Goal: Task Accomplishment & Management: Manage account settings

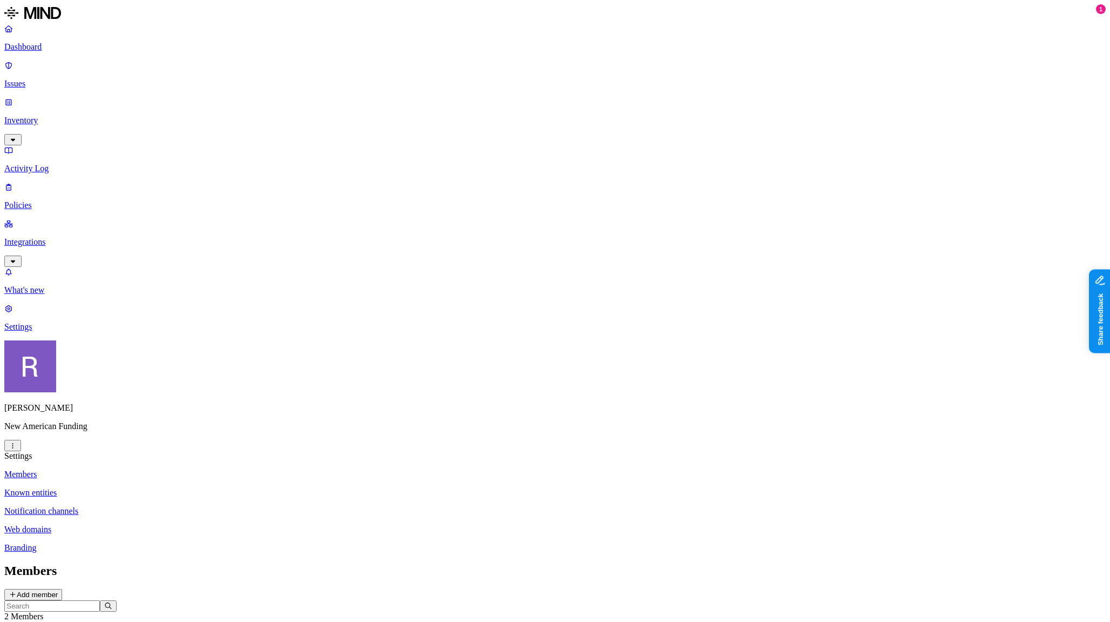
click at [103, 602] on html "Dashboard Issues Inventory Activity Log Policies Integrations What's new 1 Sett…" at bounding box center [555, 375] width 1110 height 750
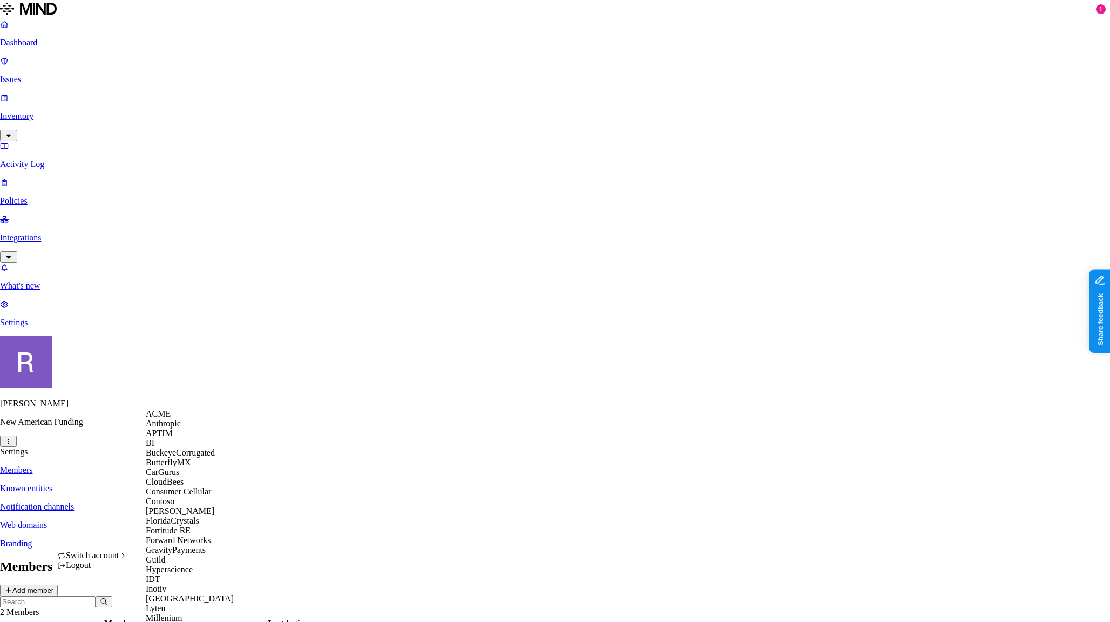
click at [186, 438] on div "APTIM" at bounding box center [198, 433] width 105 height 10
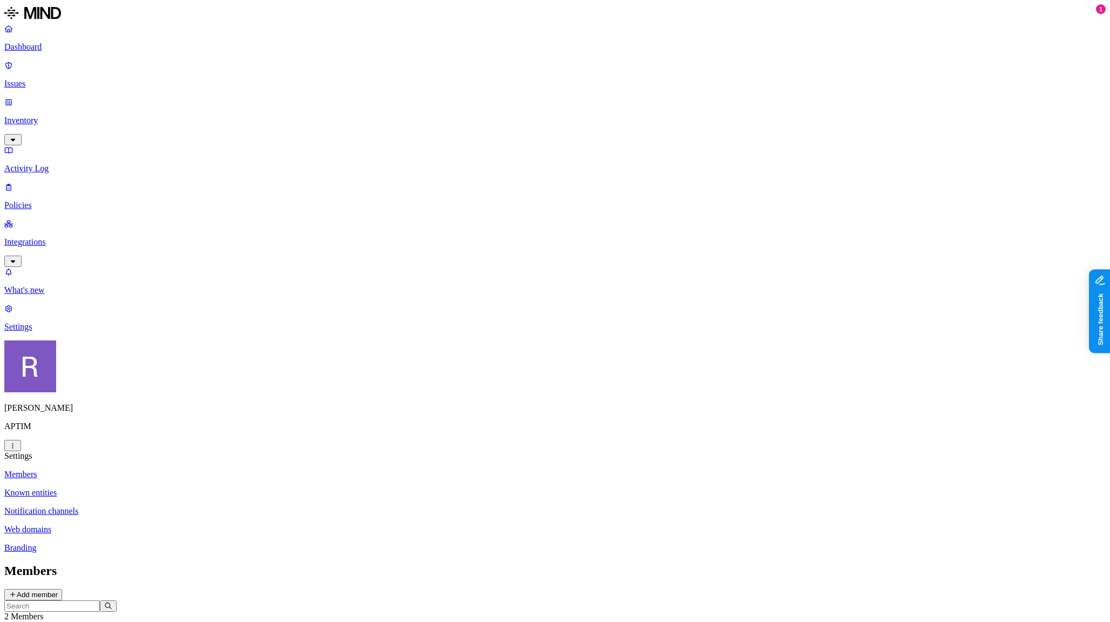
click at [174, 506] on p "Notification channels" at bounding box center [555, 511] width 1102 height 10
click at [68, 182] on link "Policies" at bounding box center [555, 196] width 1102 height 28
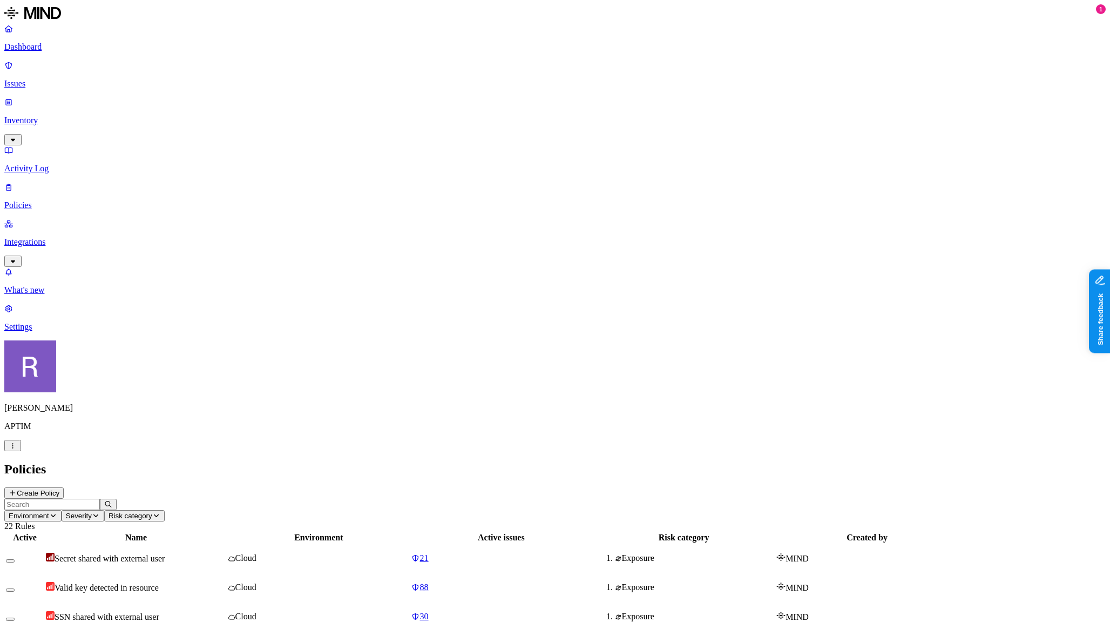
click at [227, 544] on td "Secret shared with external user" at bounding box center [135, 558] width 181 height 28
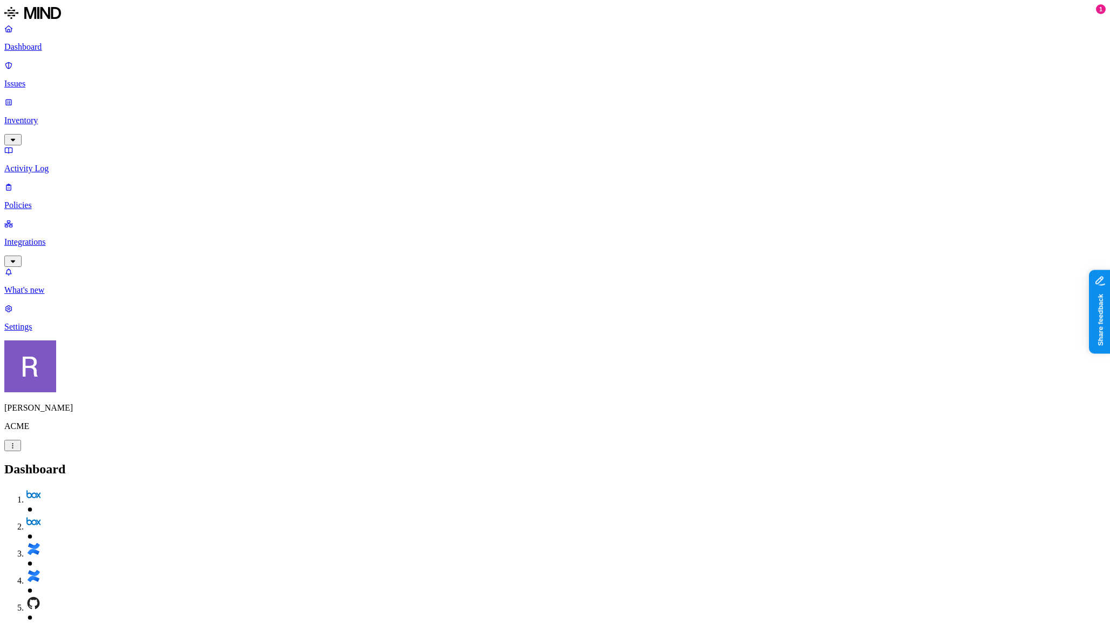
click at [45, 79] on p "Issues" at bounding box center [555, 84] width 1102 height 10
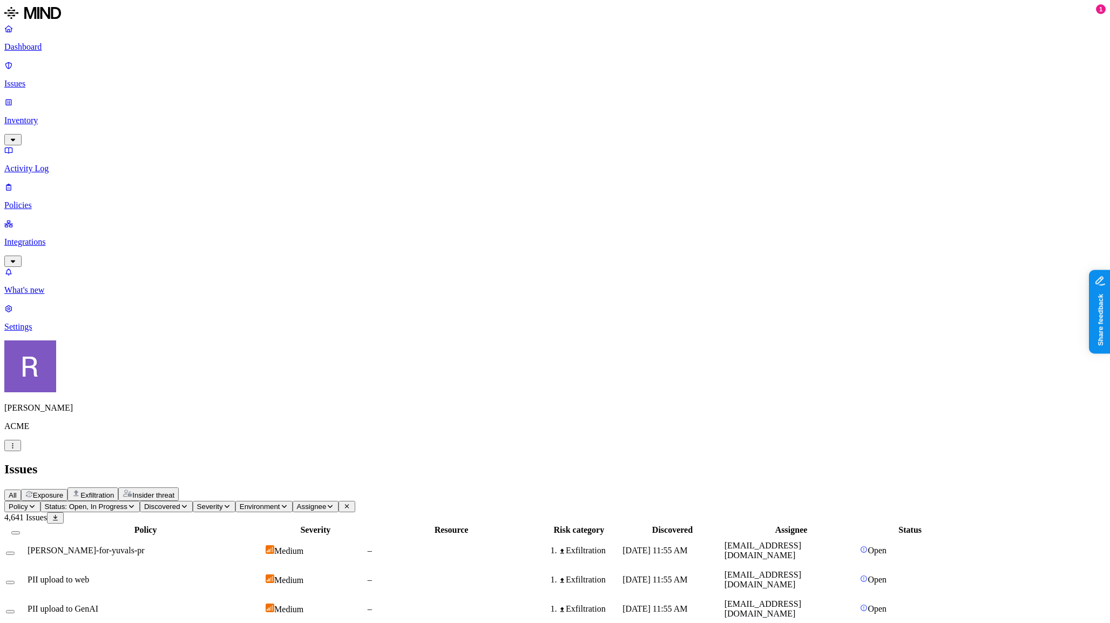
click at [63, 491] on span "Exposure" at bounding box center [48, 495] width 30 height 8
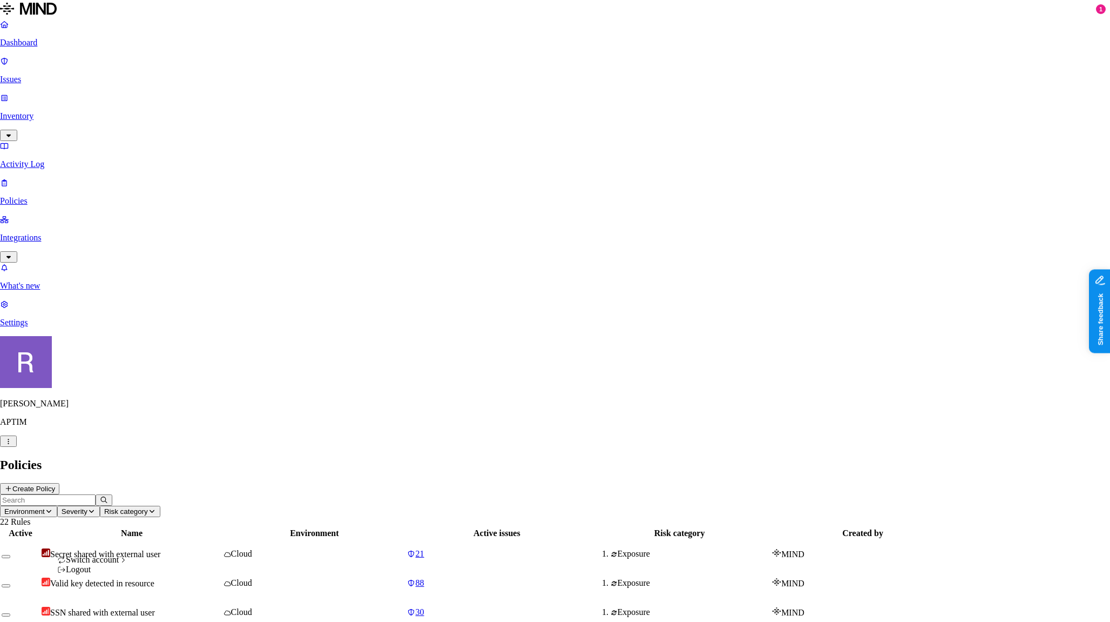
click at [105, 602] on html "Dashboard Issues Inventory Activity Log Policies Integrations What's new 1 Sett…" at bounding box center [555, 595] width 1110 height 1190
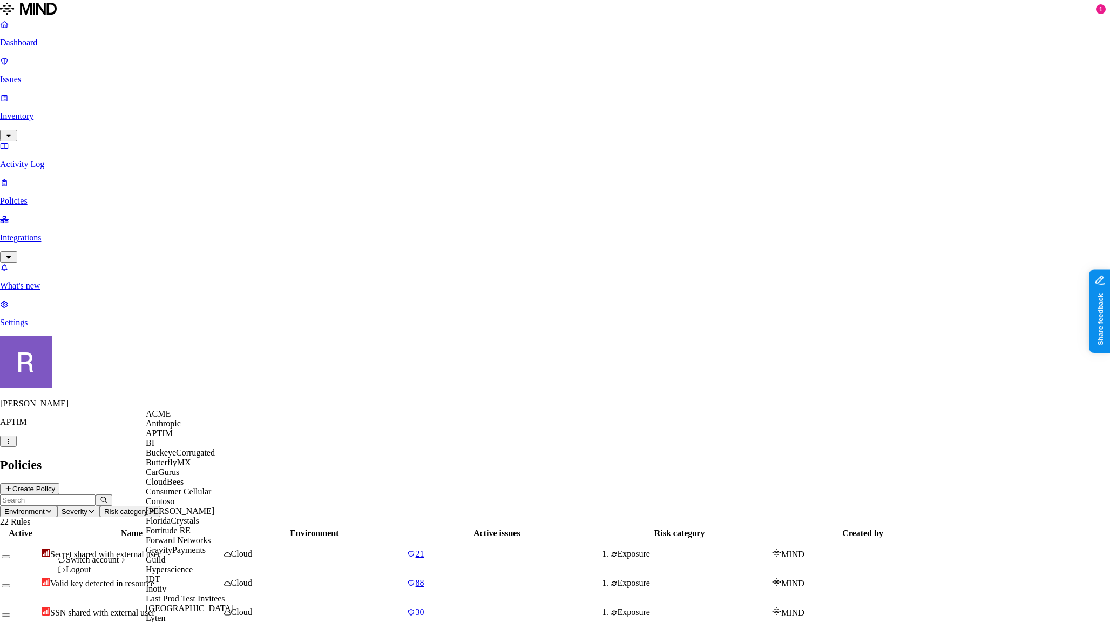
scroll to position [624, 0]
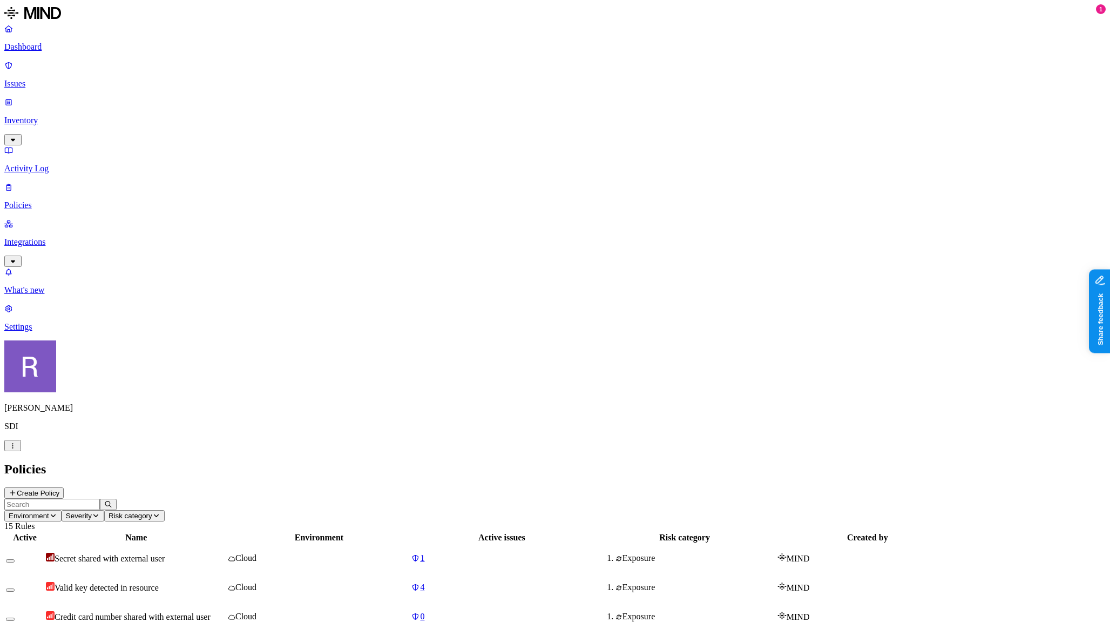
click at [41, 45] on p "Dashboard" at bounding box center [555, 47] width 1102 height 10
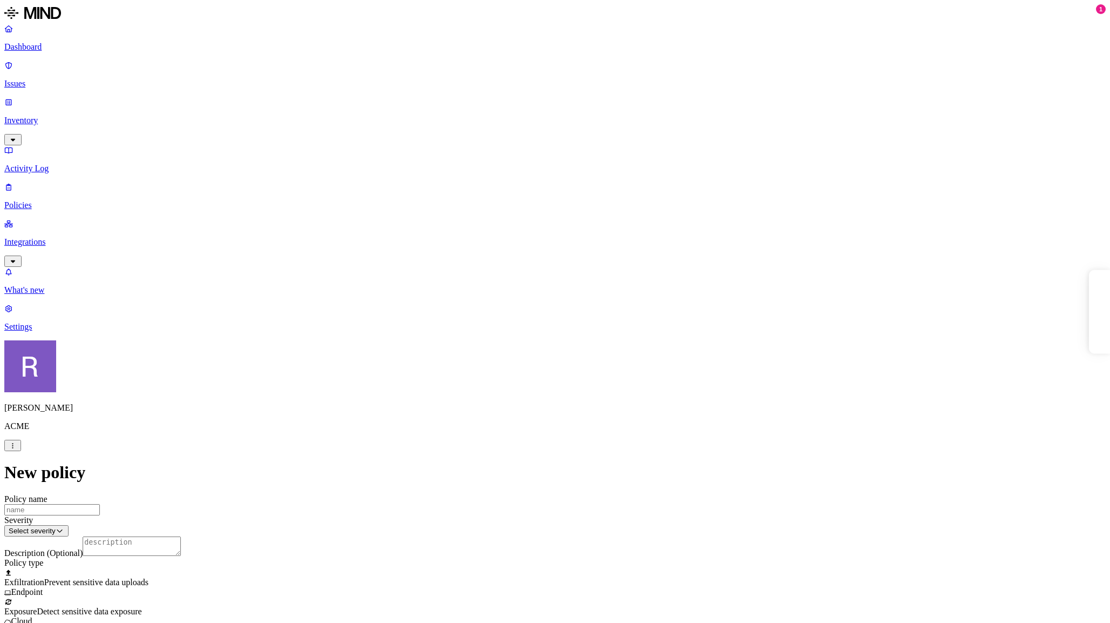
select select "1"
click at [63, 47] on p "Dashboard" at bounding box center [555, 47] width 1102 height 10
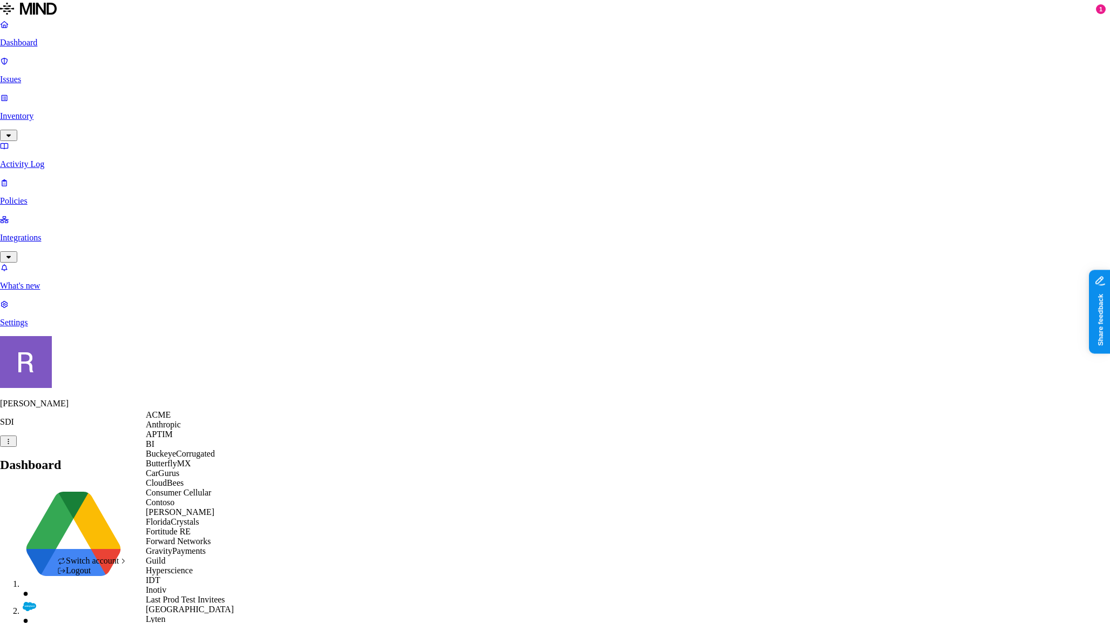
click at [179, 420] on div "ACME" at bounding box center [198, 415] width 105 height 10
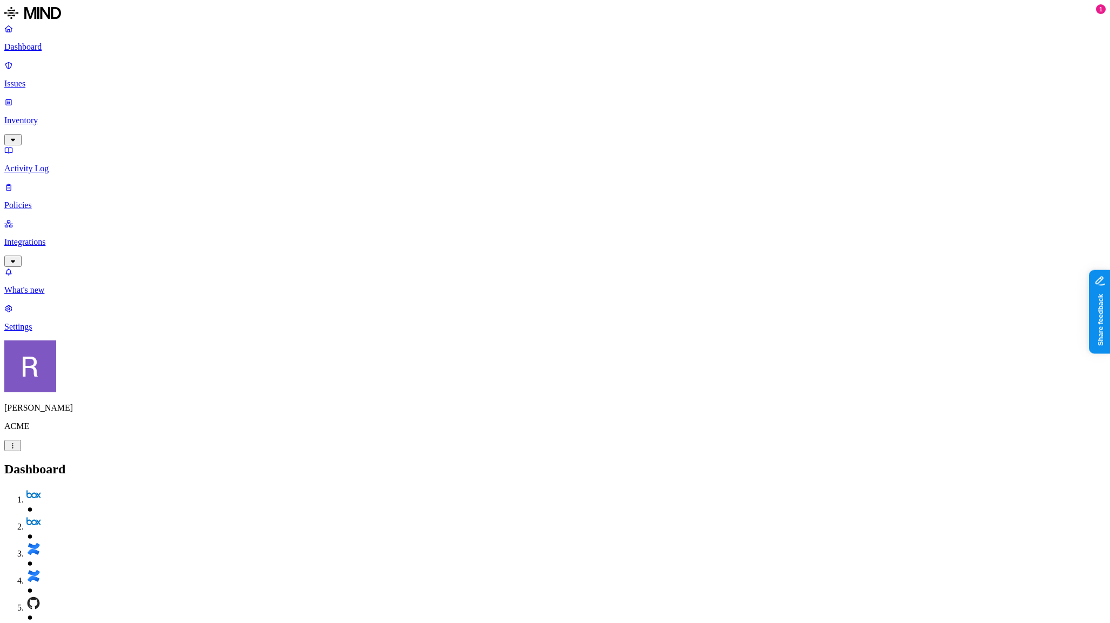
click at [38, 237] on p "Integrations" at bounding box center [555, 242] width 1102 height 10
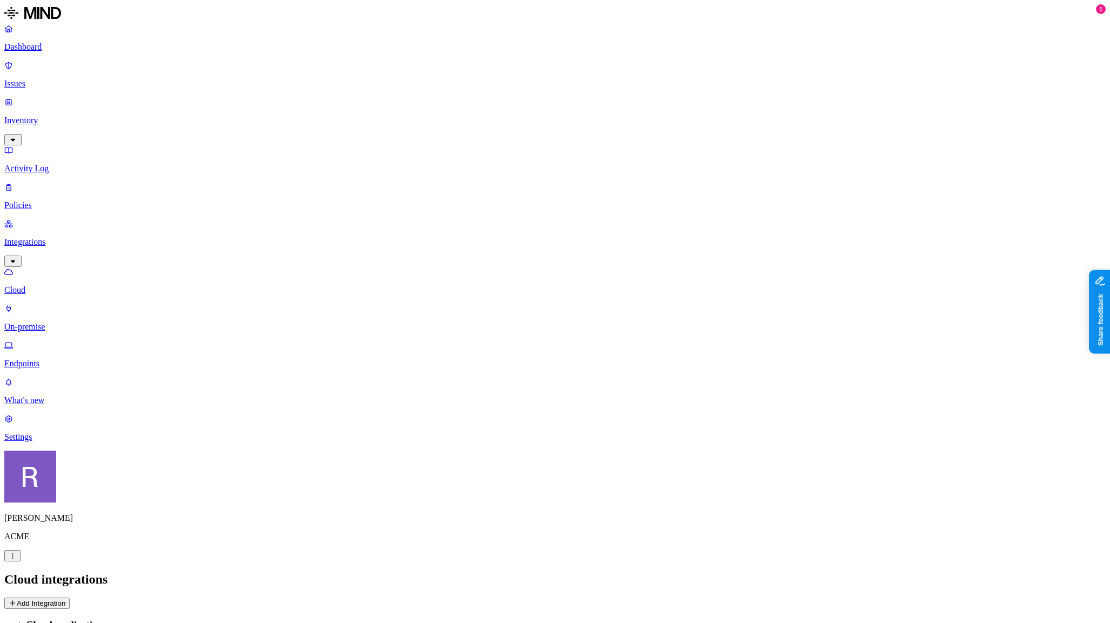
click at [70, 597] on button "Add Integration" at bounding box center [36, 602] width 65 height 11
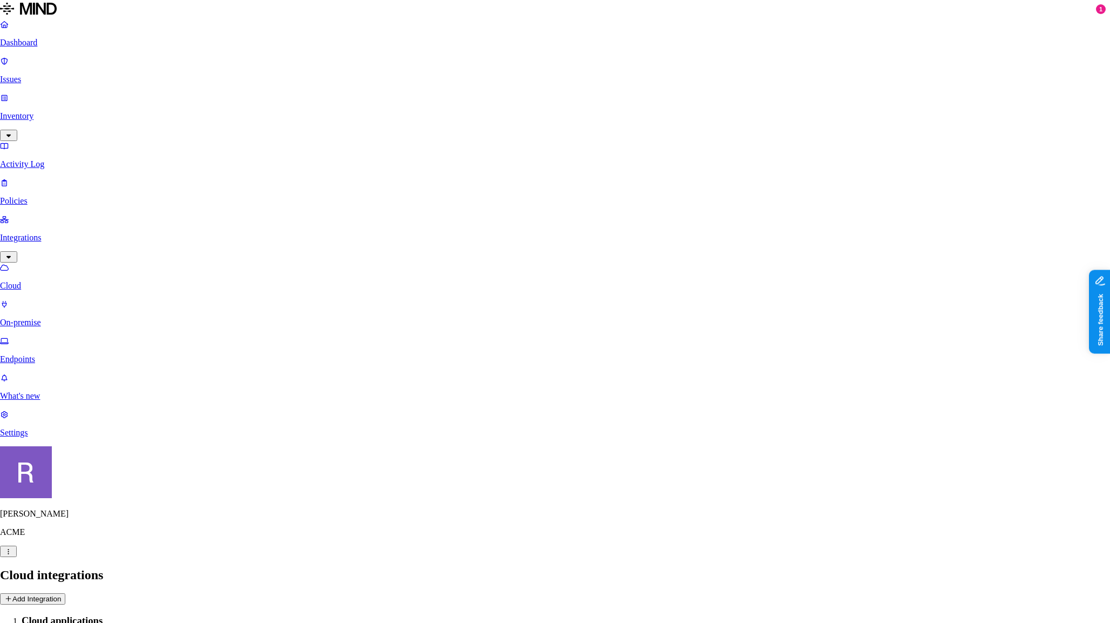
scroll to position [268, 0]
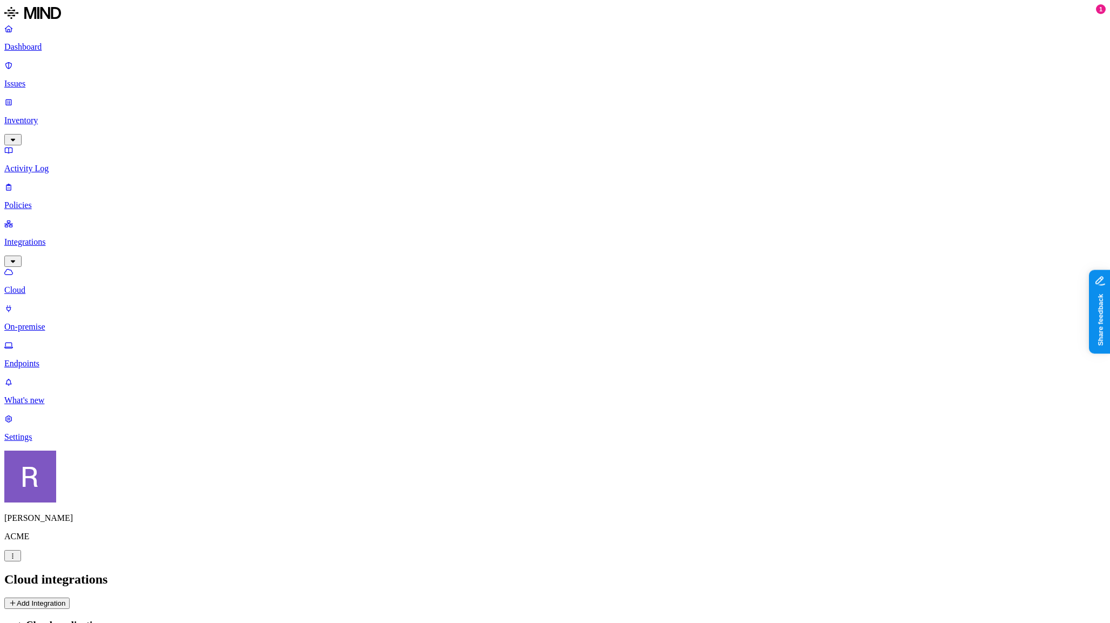
click at [47, 51] on p "Dashboard" at bounding box center [555, 47] width 1102 height 10
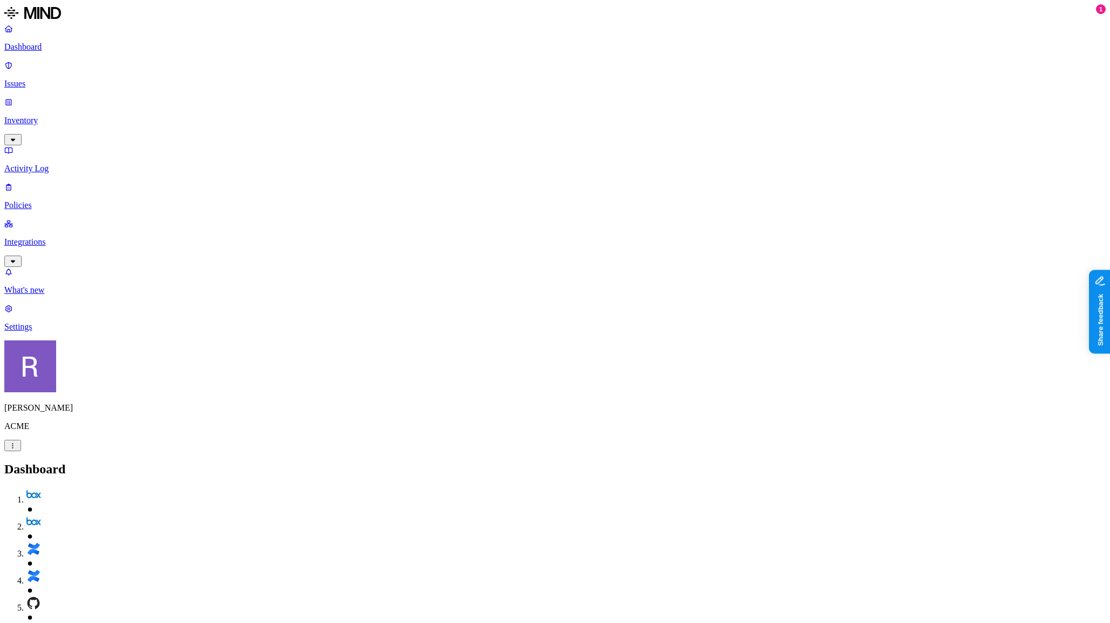
click at [50, 237] on p "Integrations" at bounding box center [555, 242] width 1102 height 10
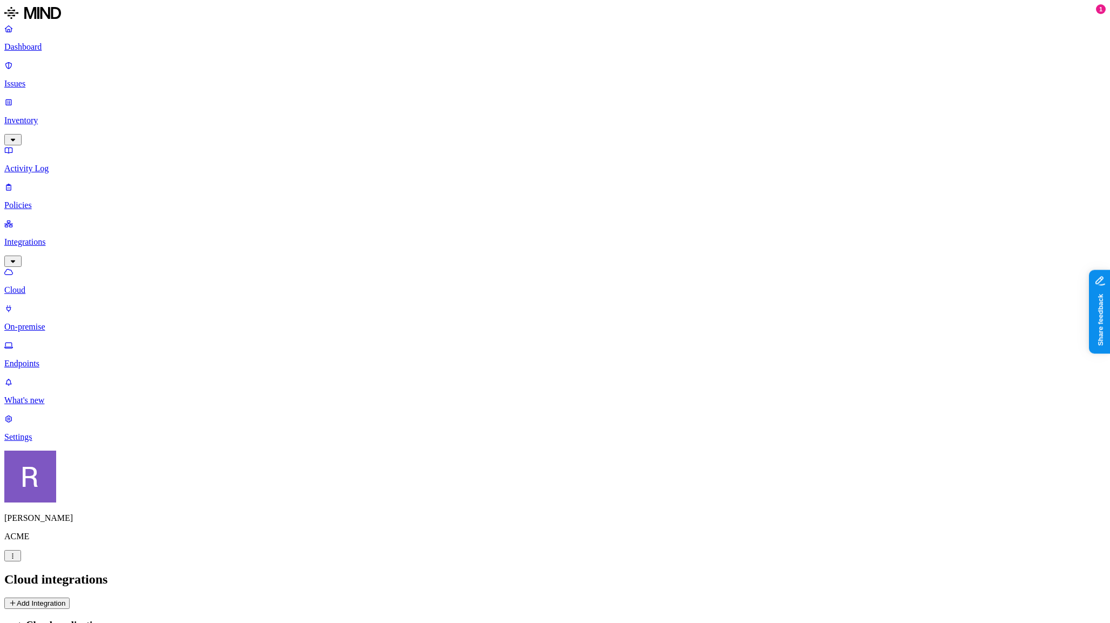
click at [70, 597] on button "Add Integration" at bounding box center [36, 602] width 65 height 11
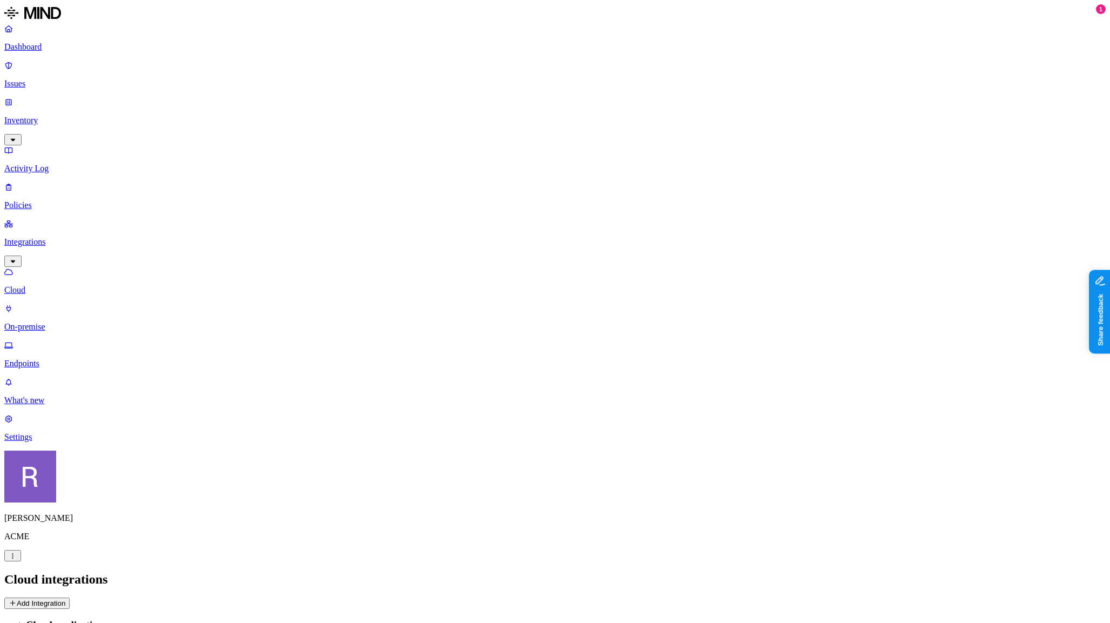
click at [43, 200] on p "Policies" at bounding box center [555, 205] width 1102 height 10
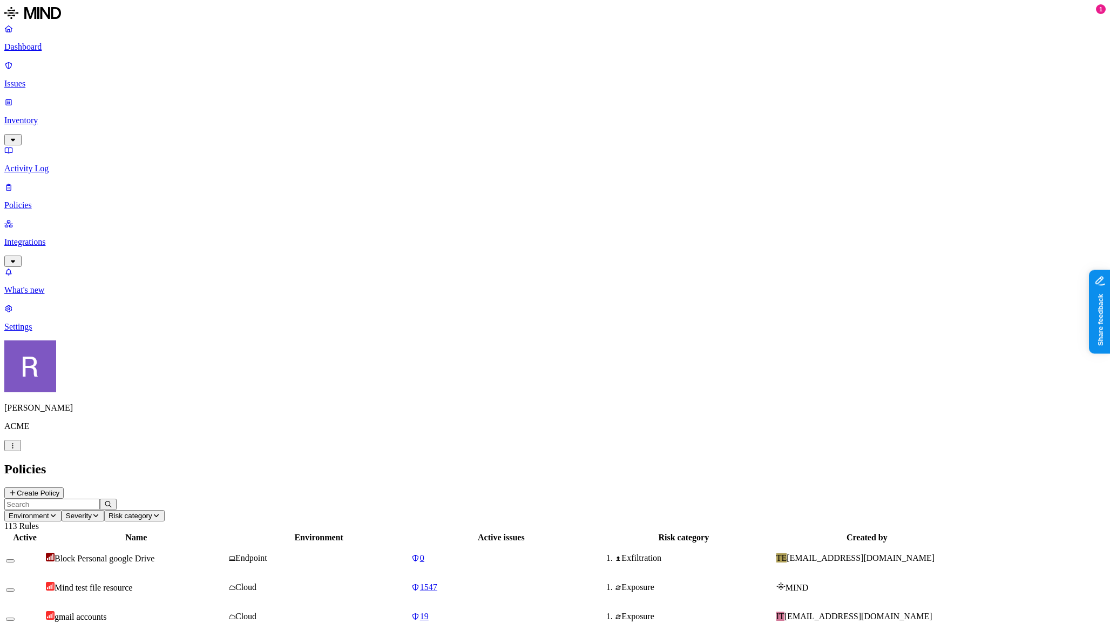
click at [786, 498] on header "Environment Severity Risk category 113 Rules" at bounding box center [555, 514] width 1102 height 32
click at [44, 48] on p "Dashboard" at bounding box center [555, 47] width 1102 height 10
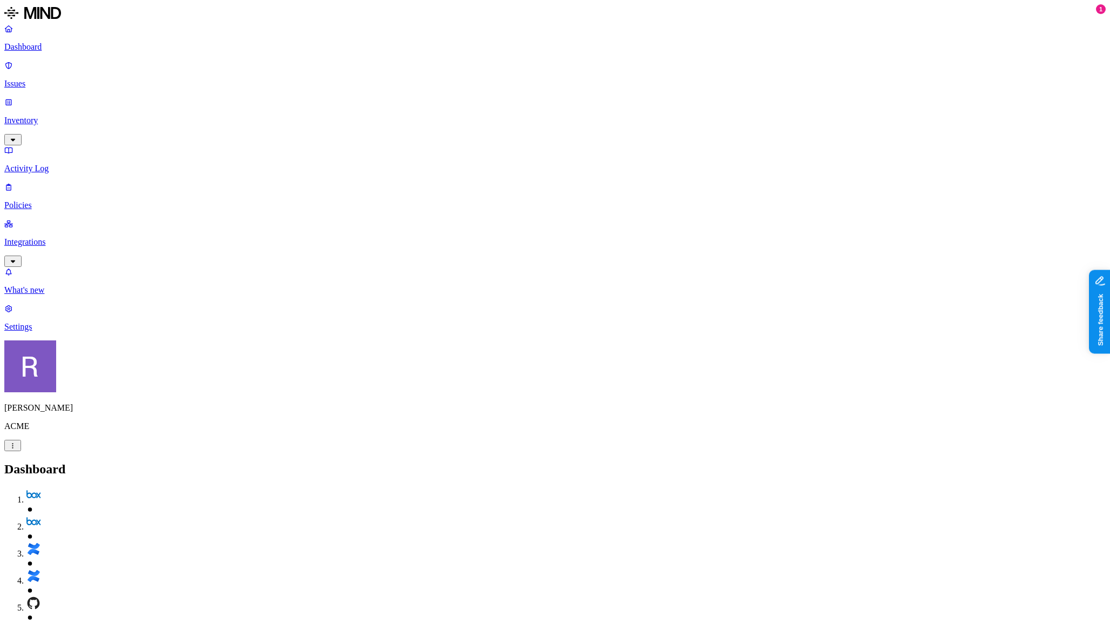
click at [44, 200] on p "Policies" at bounding box center [555, 205] width 1102 height 10
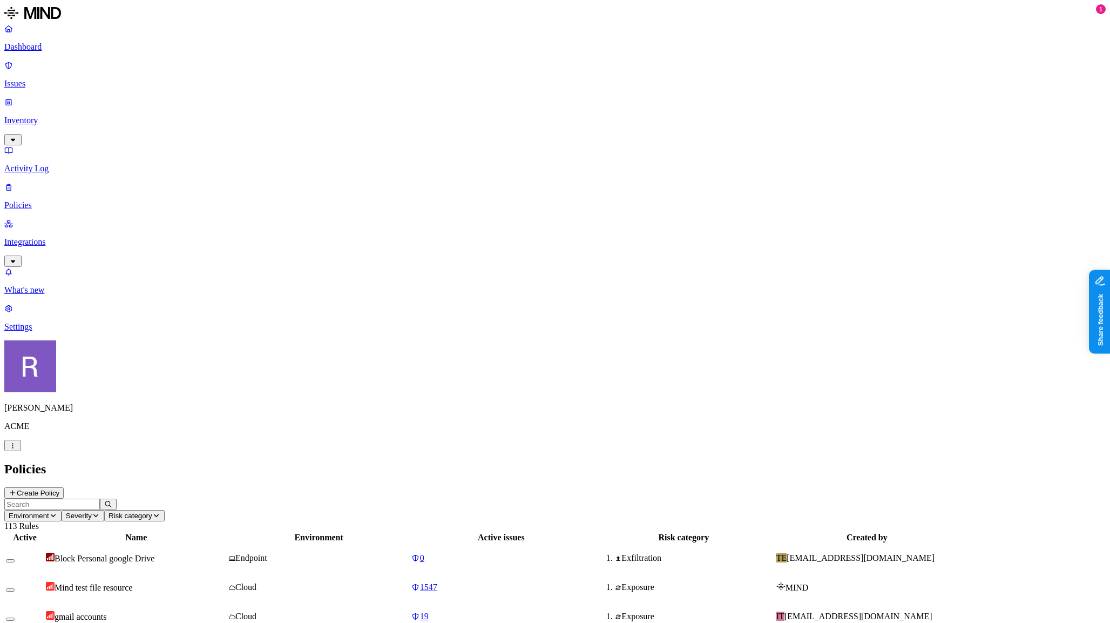
click at [64, 487] on button "Create Policy" at bounding box center [33, 492] width 59 height 11
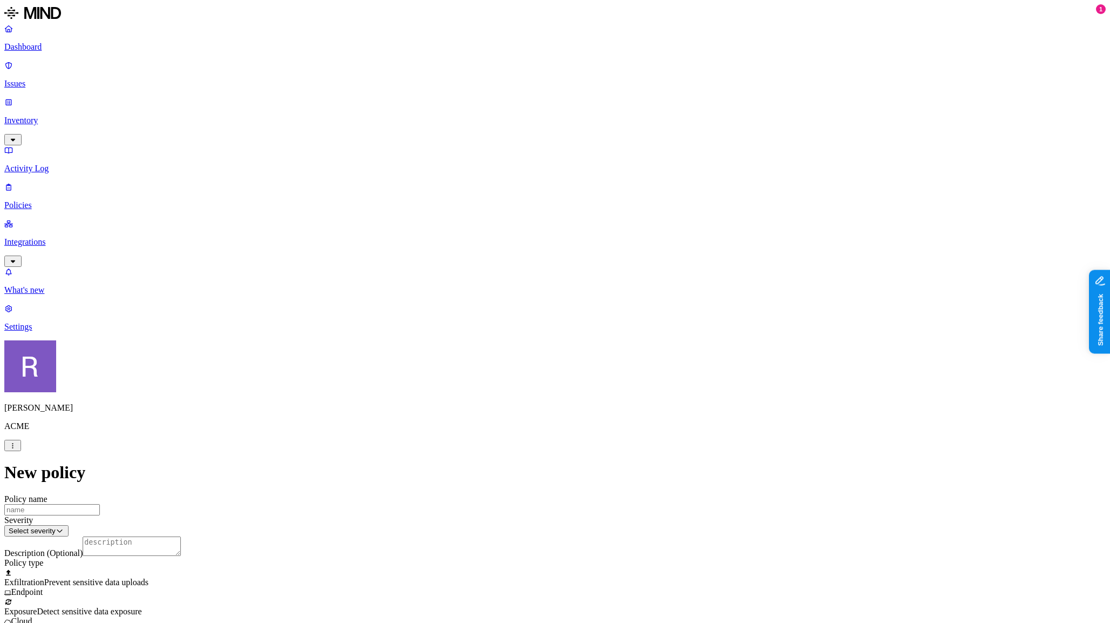
scroll to position [172, 0]
click at [513, 369] on label "Web Category" at bounding box center [513, 362] width 32 height 19
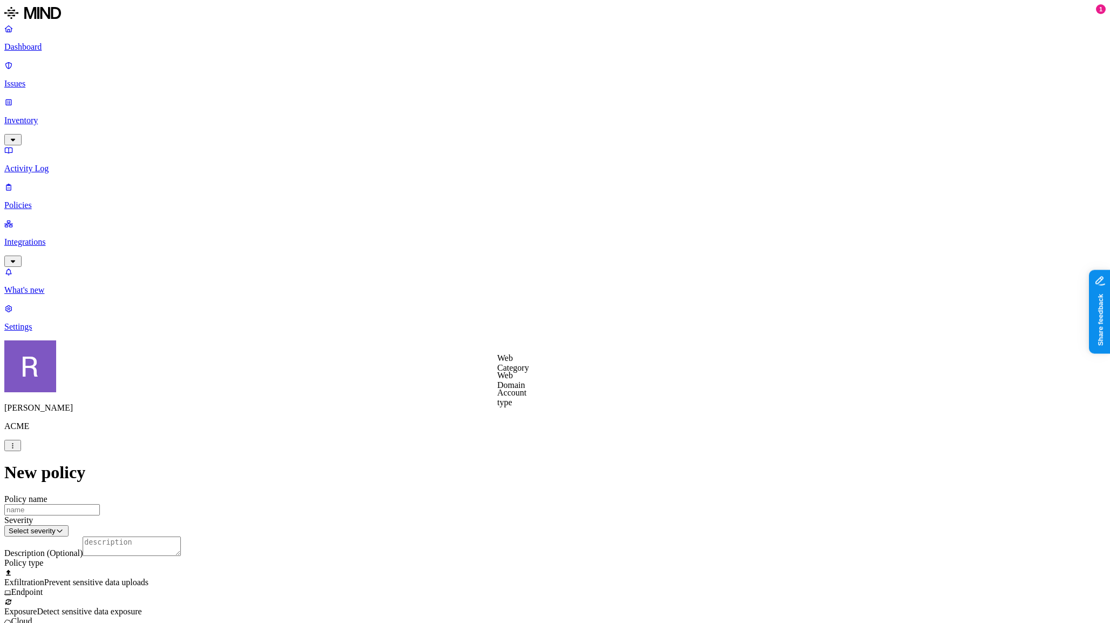
click at [509, 380] on label "Web Domain" at bounding box center [511, 379] width 28 height 19
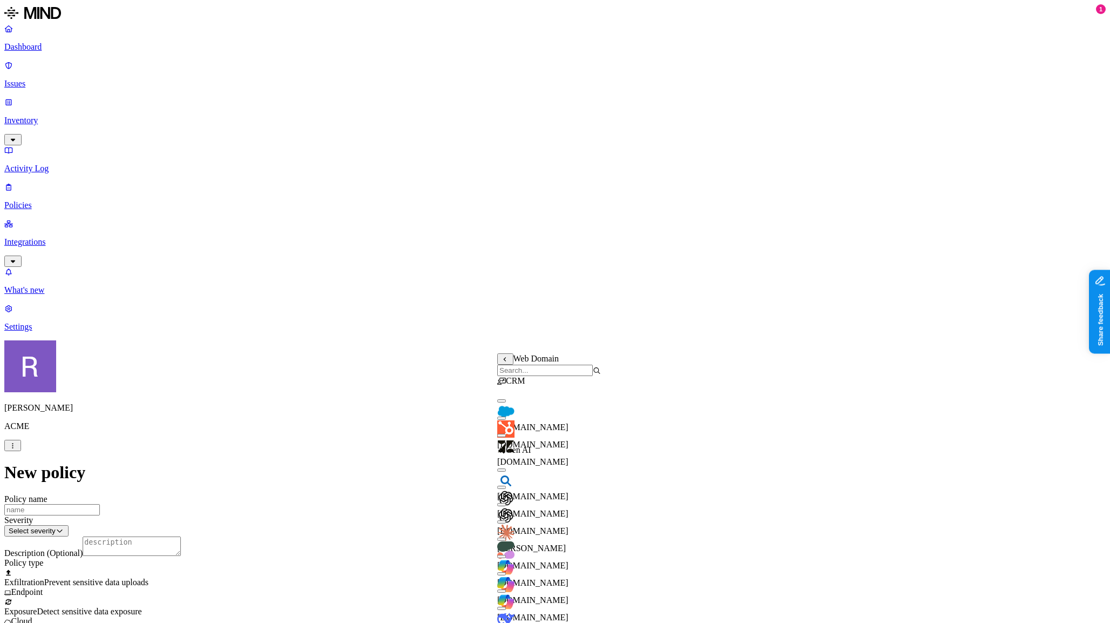
click at [506, 402] on button "button" at bounding box center [501, 400] width 9 height 3
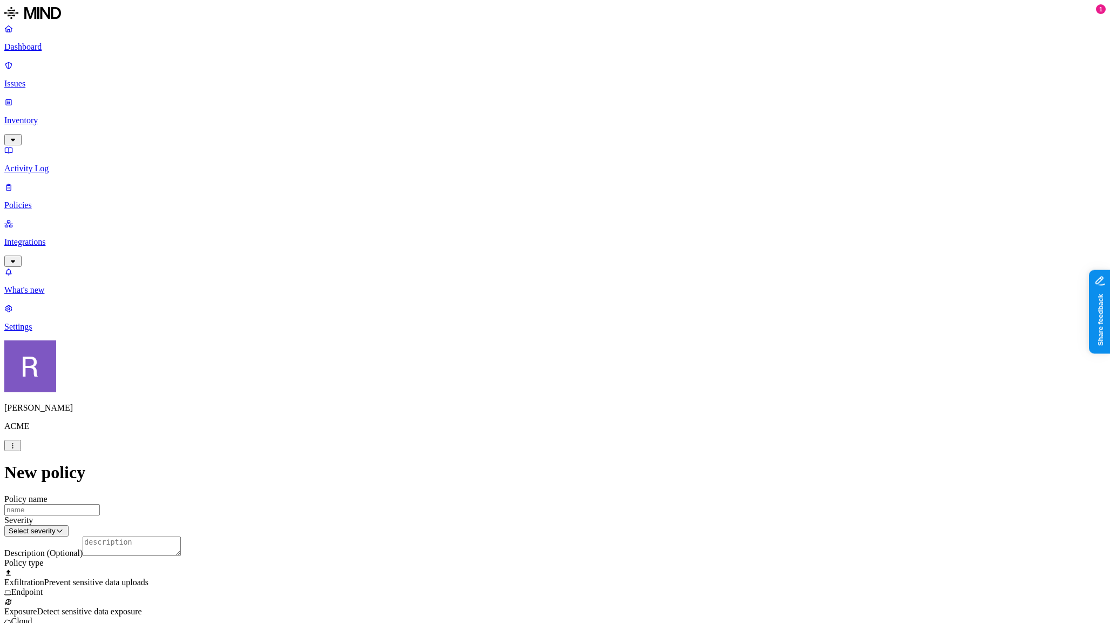
click at [594, 380] on label "AND" at bounding box center [591, 374] width 19 height 9
click at [604, 417] on label "Account type" at bounding box center [596, 408] width 29 height 19
click at [605, 374] on label "Unmanaged" at bounding box center [603, 369] width 42 height 9
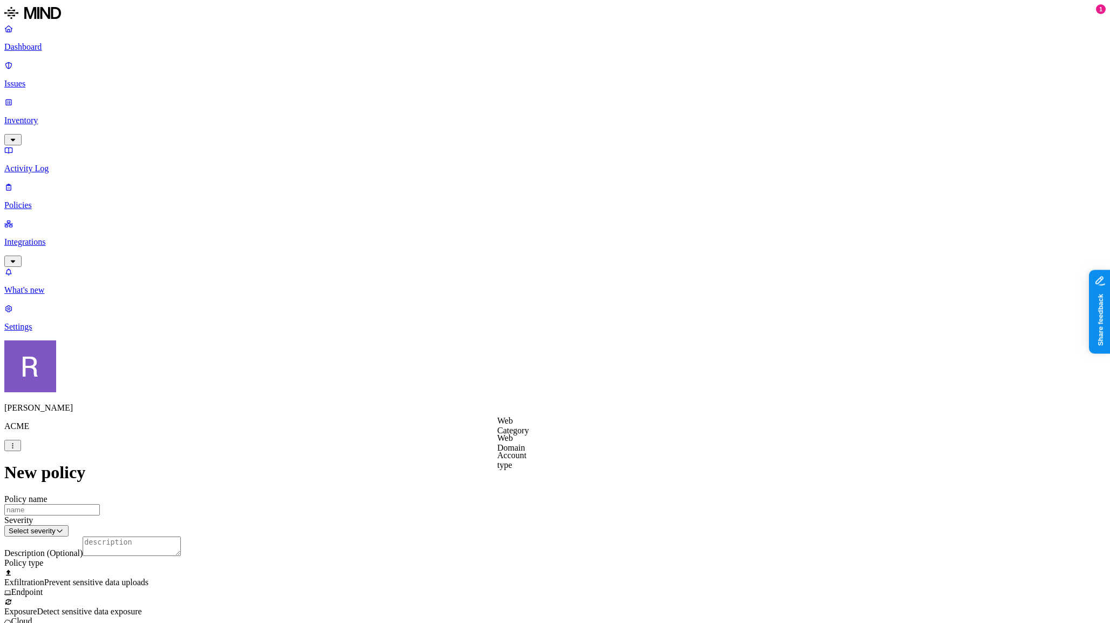
click at [527, 430] on label "Web Category" at bounding box center [513, 425] width 32 height 19
click at [523, 459] on span "Gen AI" at bounding box center [509, 462] width 25 height 9
click at [515, 505] on label "Groups" at bounding box center [502, 500] width 25 height 9
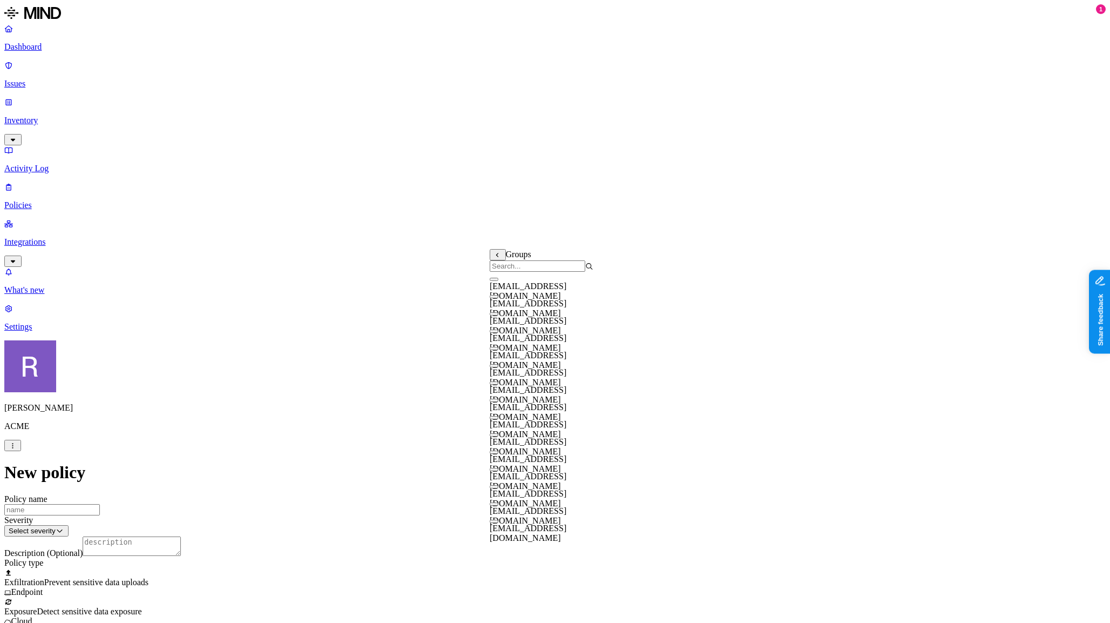
click at [498, 384] on button "button" at bounding box center [494, 382] width 9 height 3
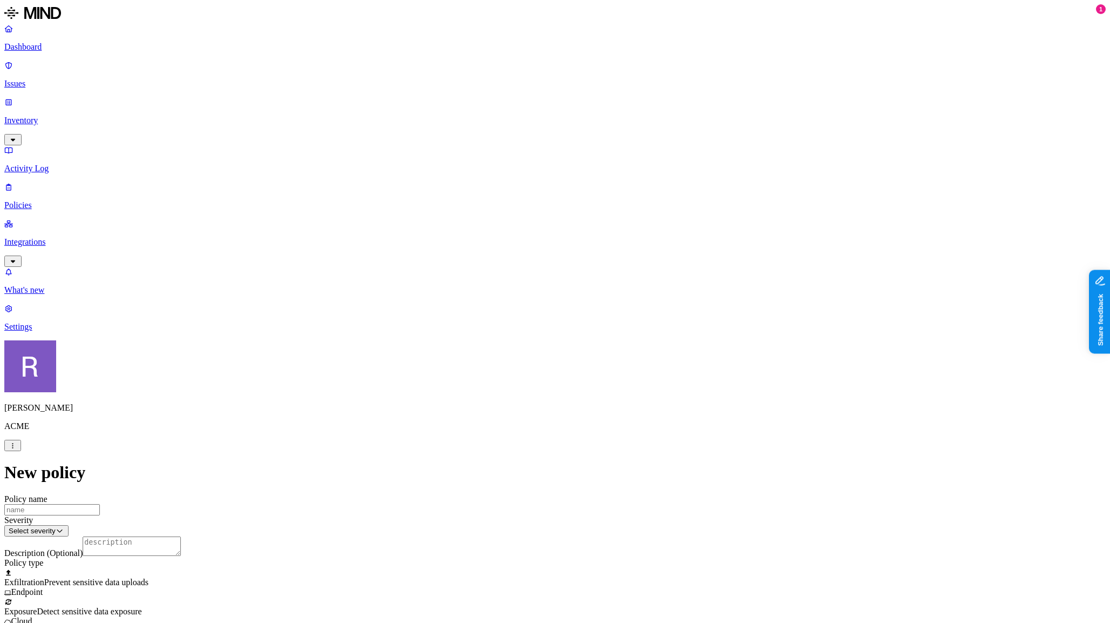
scroll to position [407, 0]
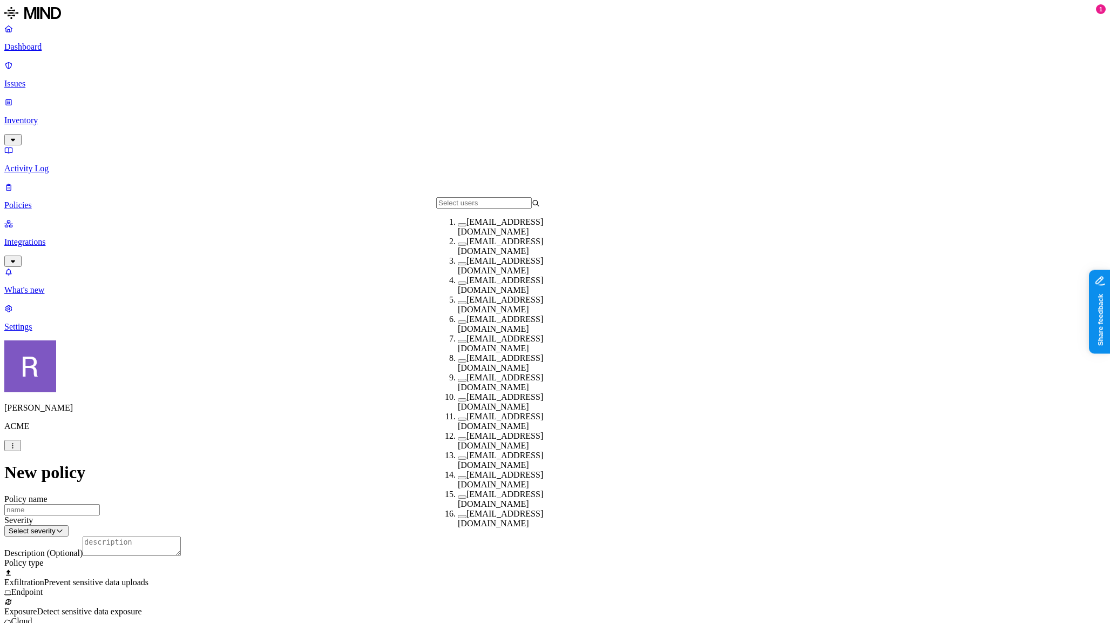
click at [458, 362] on button "button" at bounding box center [462, 360] width 9 height 3
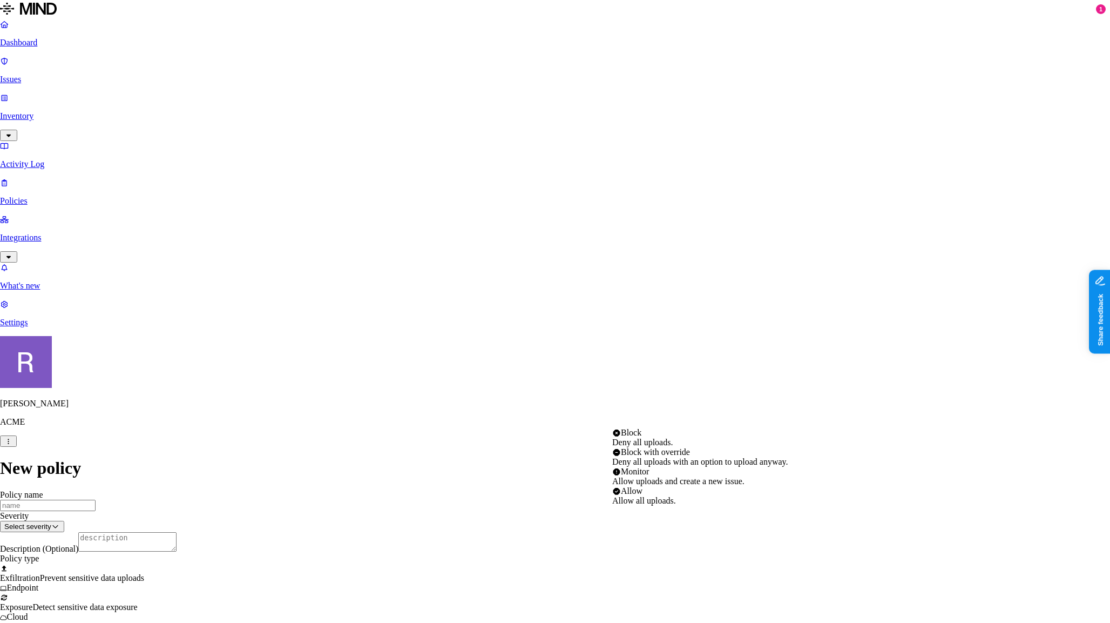
select select "1"
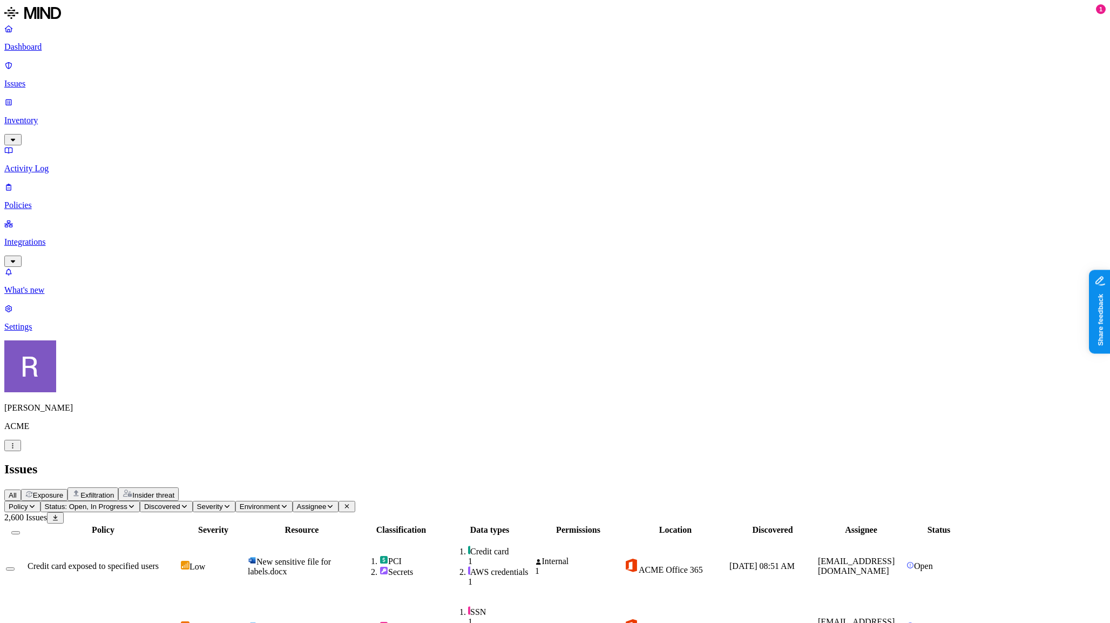
scroll to position [286, 0]
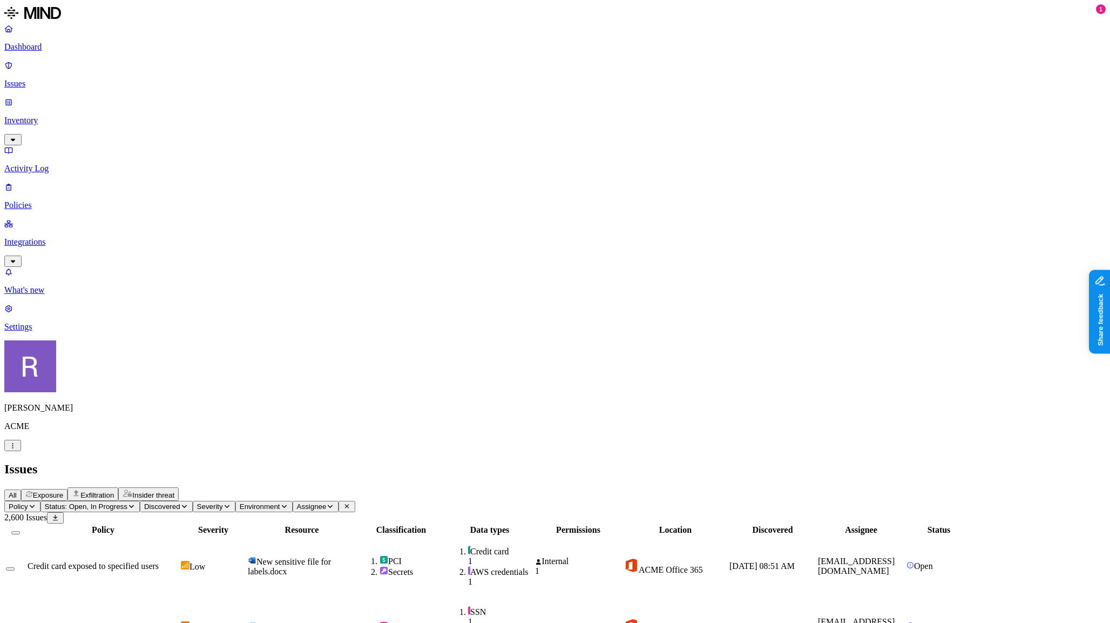
click at [48, 116] on p "Inventory" at bounding box center [555, 121] width 1102 height 10
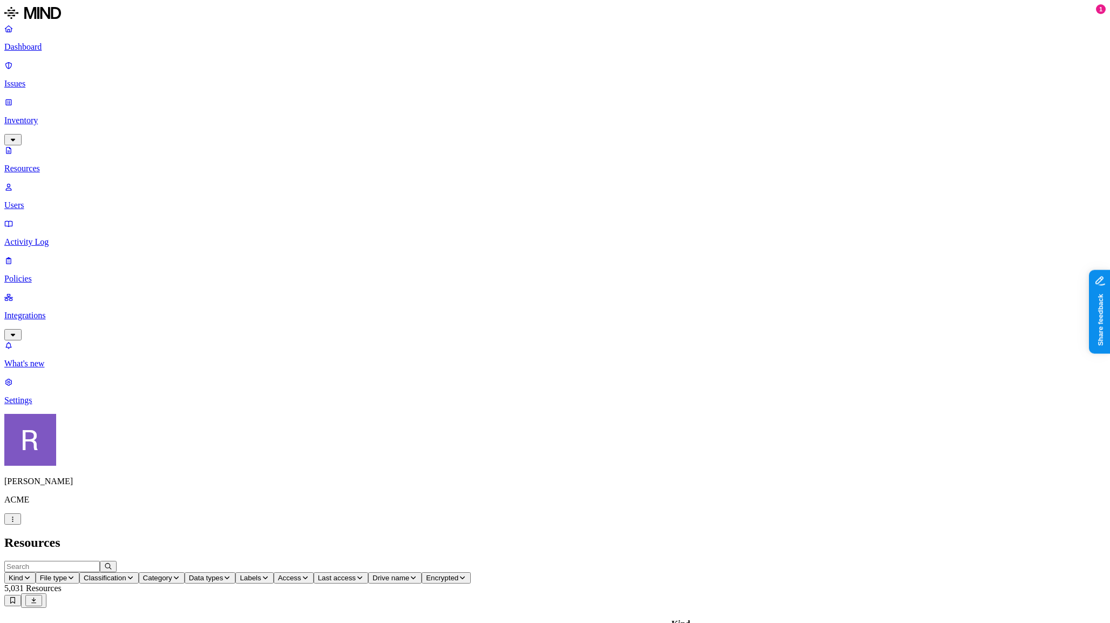
click at [126, 573] on span "Classification" at bounding box center [105, 577] width 43 height 8
click at [172, 573] on span "Category" at bounding box center [157, 577] width 29 height 8
click at [224, 573] on span "Data types" at bounding box center [206, 577] width 35 height 8
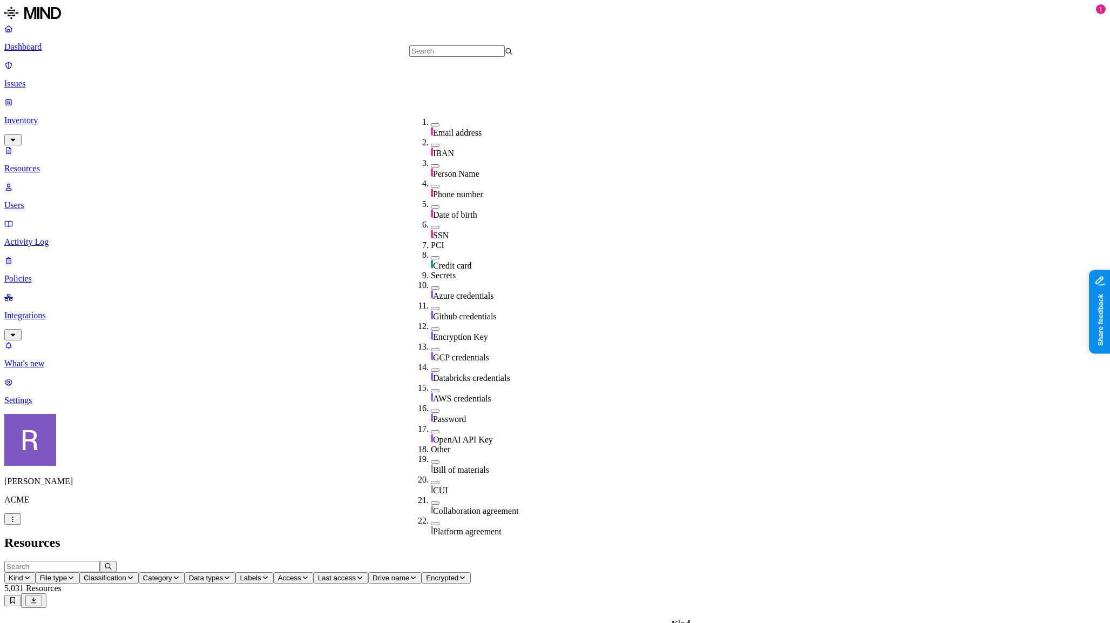
scroll to position [158, 0]
click at [454, 390] on span "AWS credentials" at bounding box center [462, 394] width 58 height 9
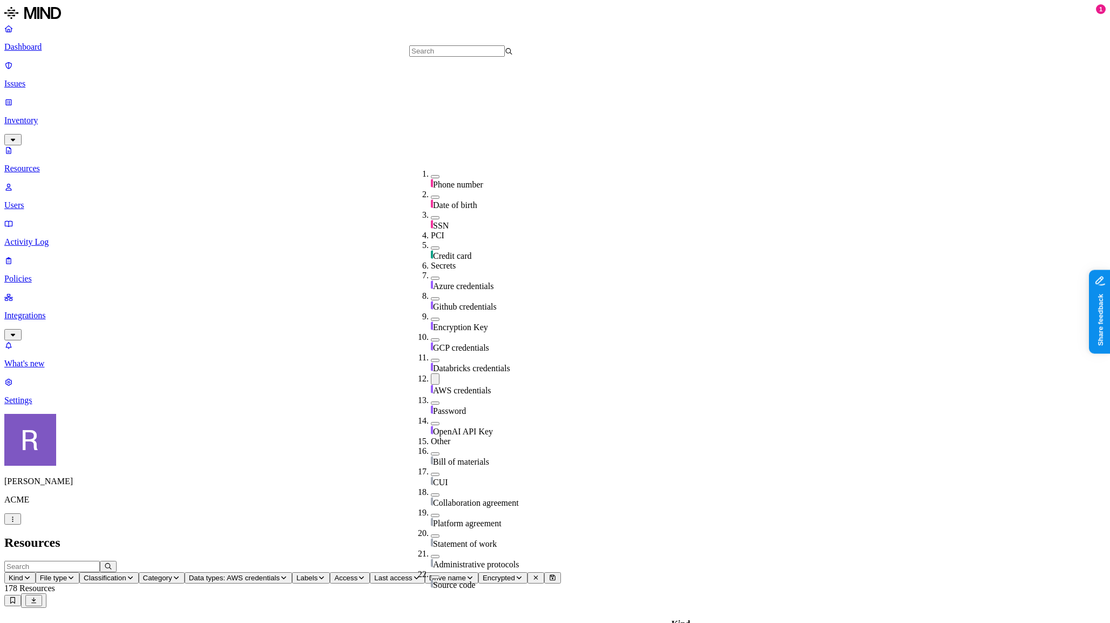
scroll to position [197, 0]
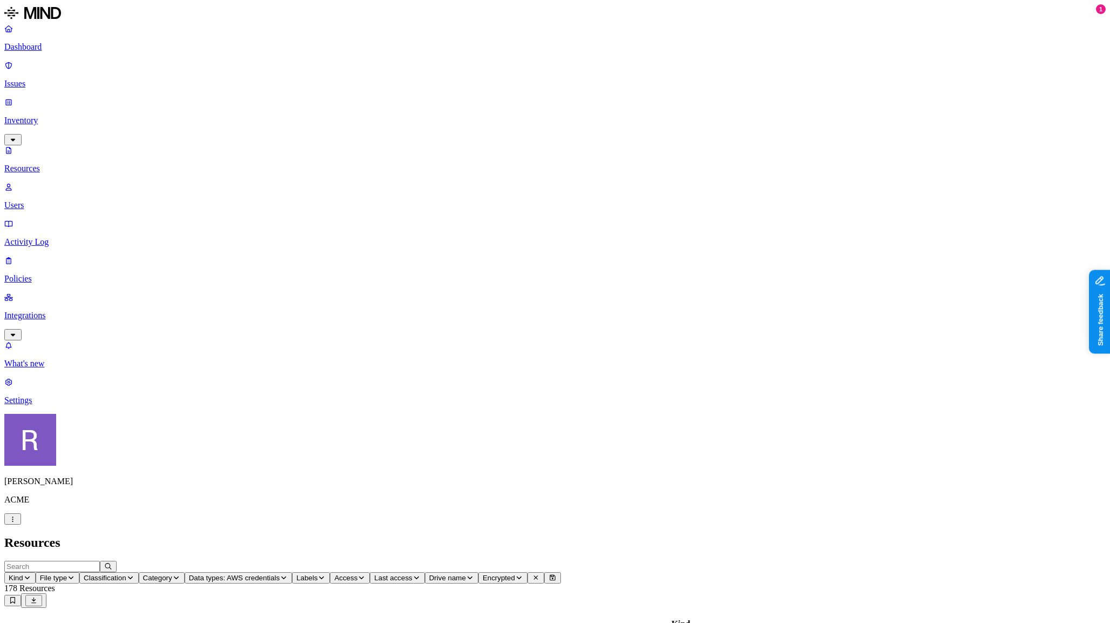
click at [370, 572] on button "Access" at bounding box center [350, 577] width 40 height 11
click at [576, 219] on div "Public" at bounding box center [576, 228] width 0 height 19
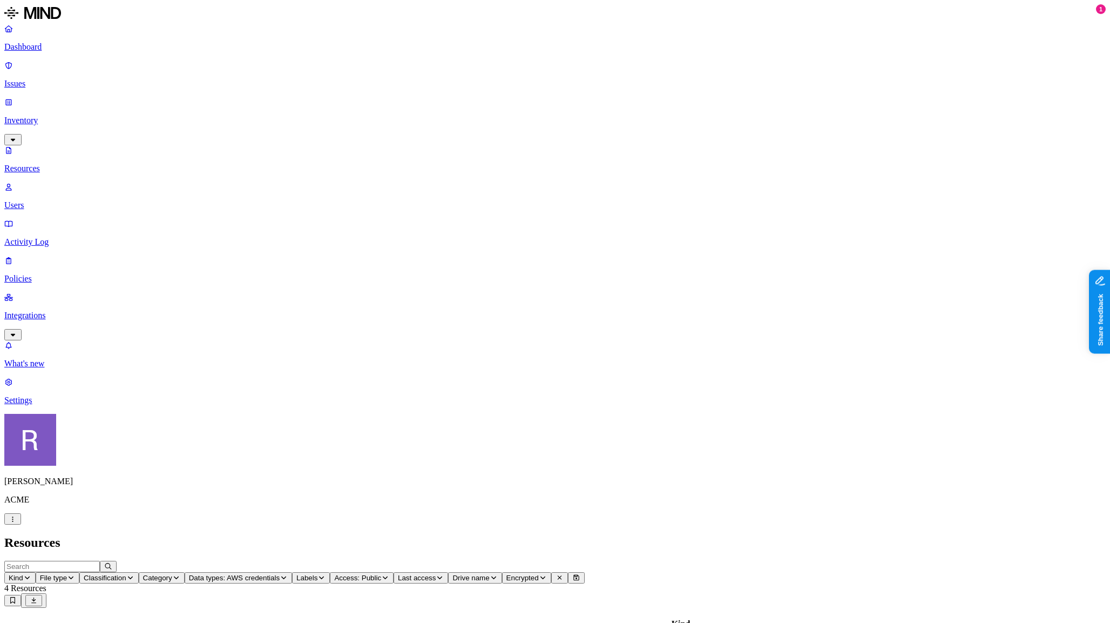
click at [61, 200] on p "Users" at bounding box center [555, 205] width 1102 height 10
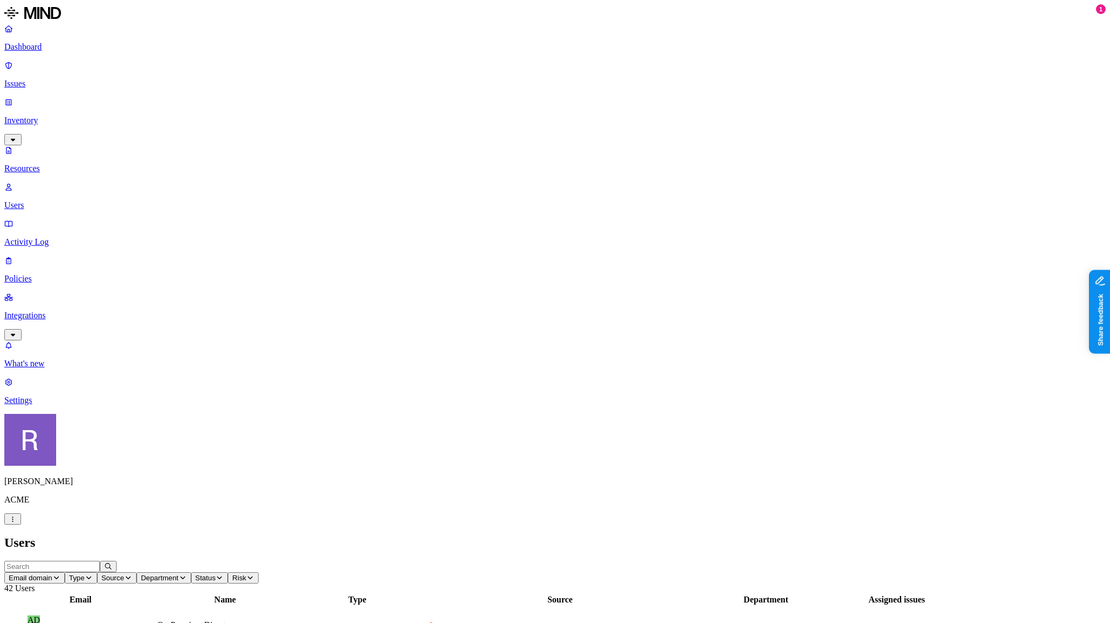
drag, startPoint x: 930, startPoint y: 243, endPoint x: 960, endPoint y: 245, distance: 29.7
click at [77, 72] on link "Issues" at bounding box center [555, 74] width 1102 height 28
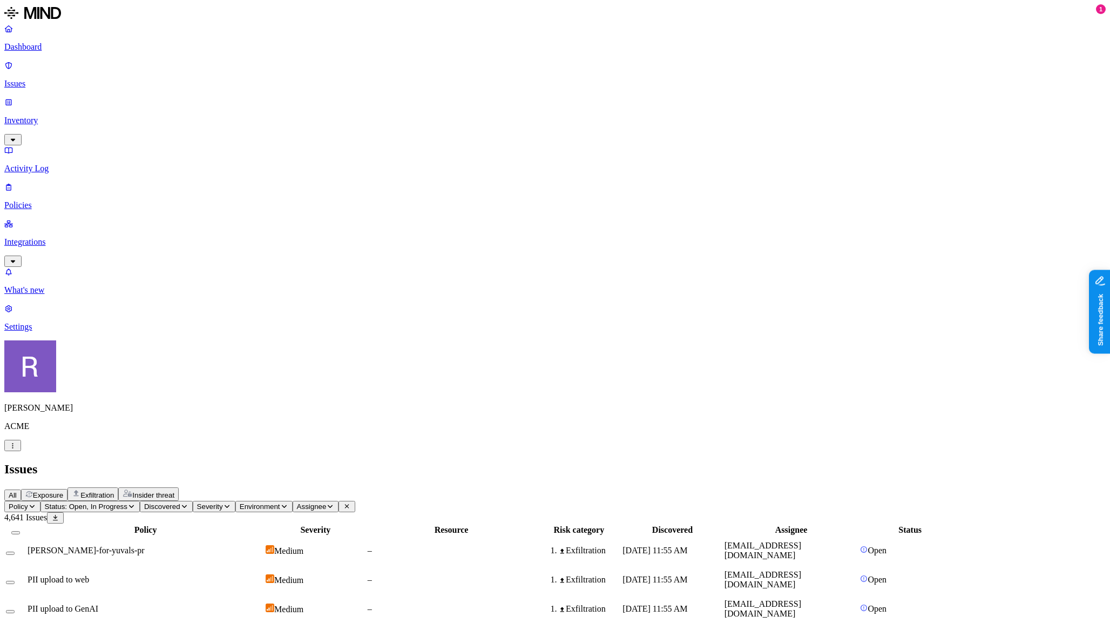
click at [66, 50] on p "Dashboard" at bounding box center [555, 47] width 1102 height 10
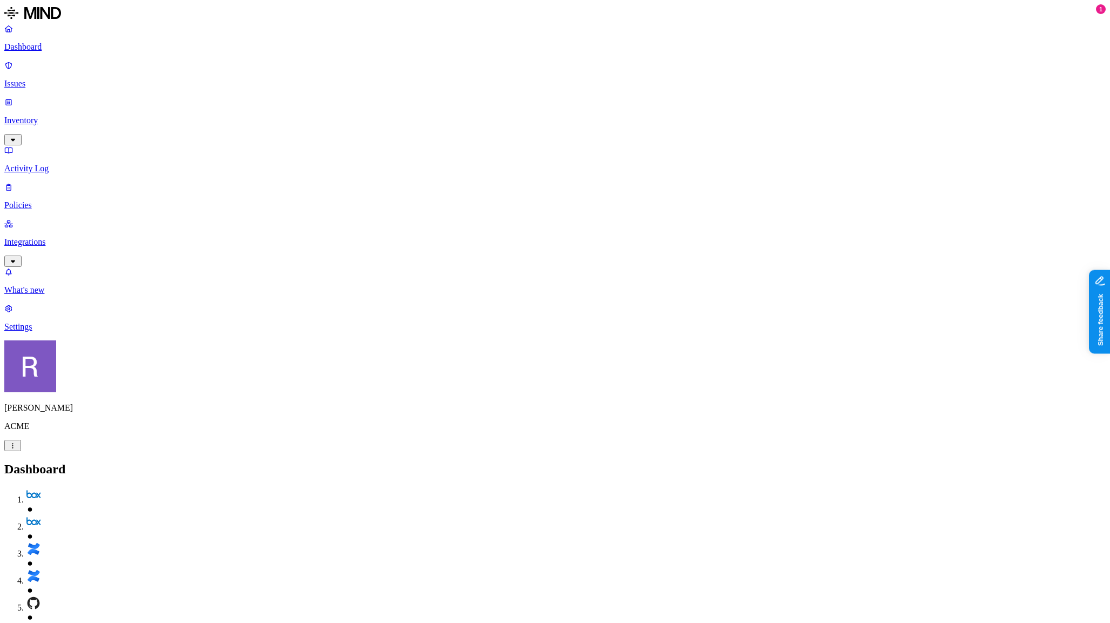
click at [49, 237] on p "Integrations" at bounding box center [555, 242] width 1102 height 10
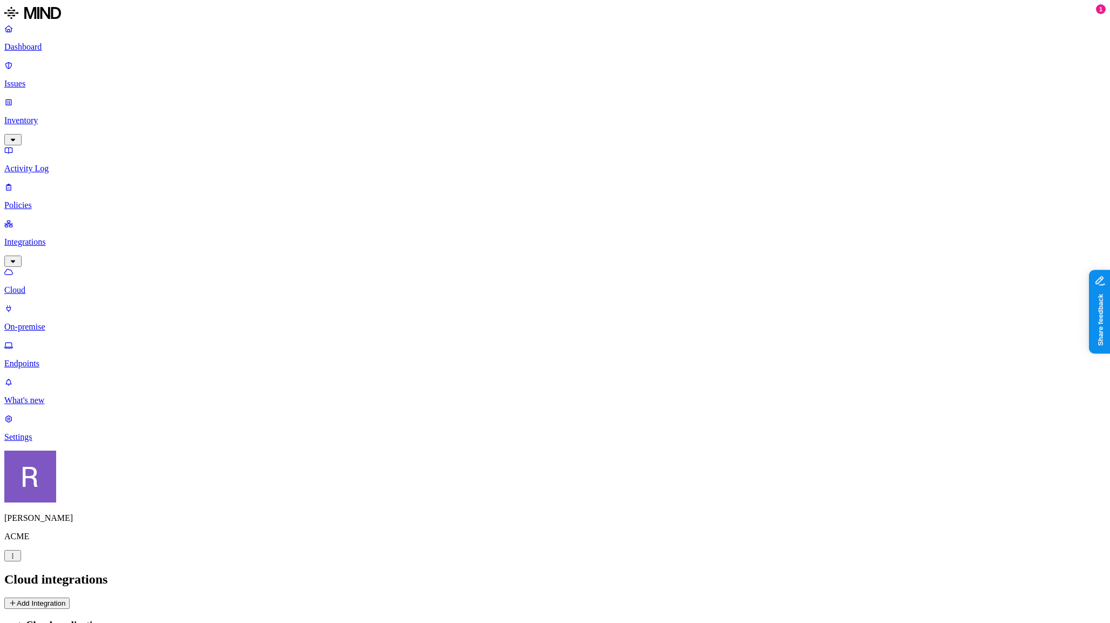
click at [70, 597] on button "Add Integration" at bounding box center [36, 602] width 65 height 11
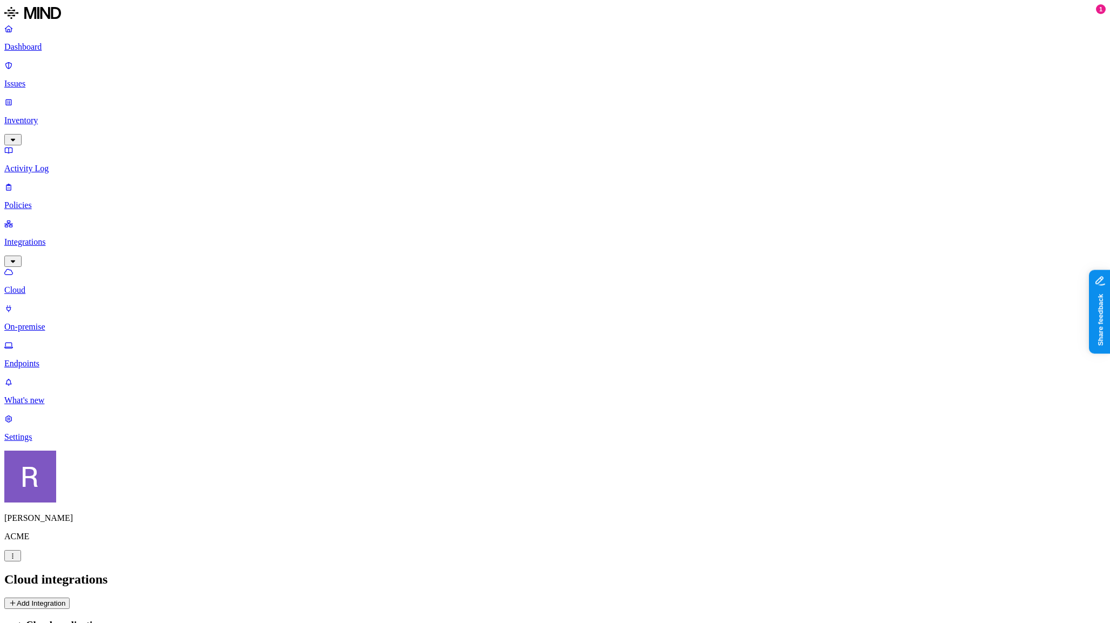
click at [31, 52] on link "Dashboard" at bounding box center [555, 38] width 1102 height 28
